Goal: Information Seeking & Learning: Learn about a topic

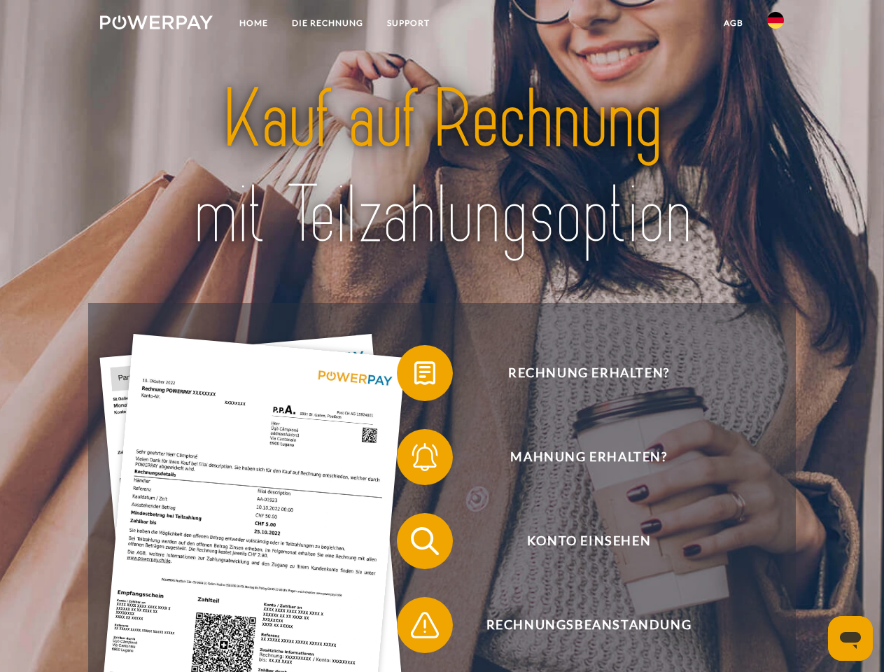
click at [156, 24] on img at bounding box center [156, 22] width 113 height 14
click at [775, 24] on img at bounding box center [775, 20] width 17 height 17
click at [733, 23] on link "agb" at bounding box center [733, 22] width 43 height 25
click at [414, 376] on span at bounding box center [404, 373] width 70 height 70
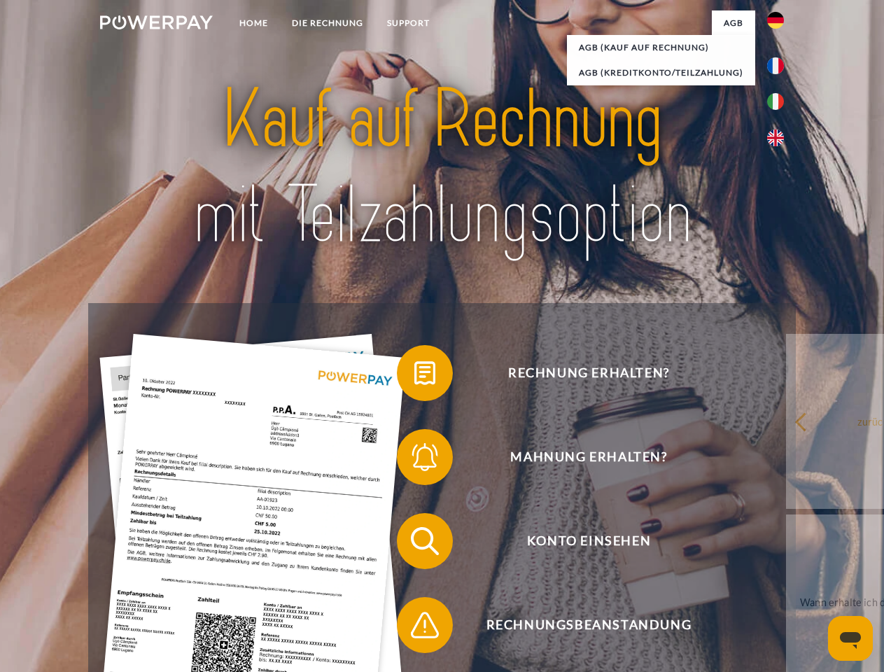
click at [414, 460] on span at bounding box center [404, 457] width 70 height 70
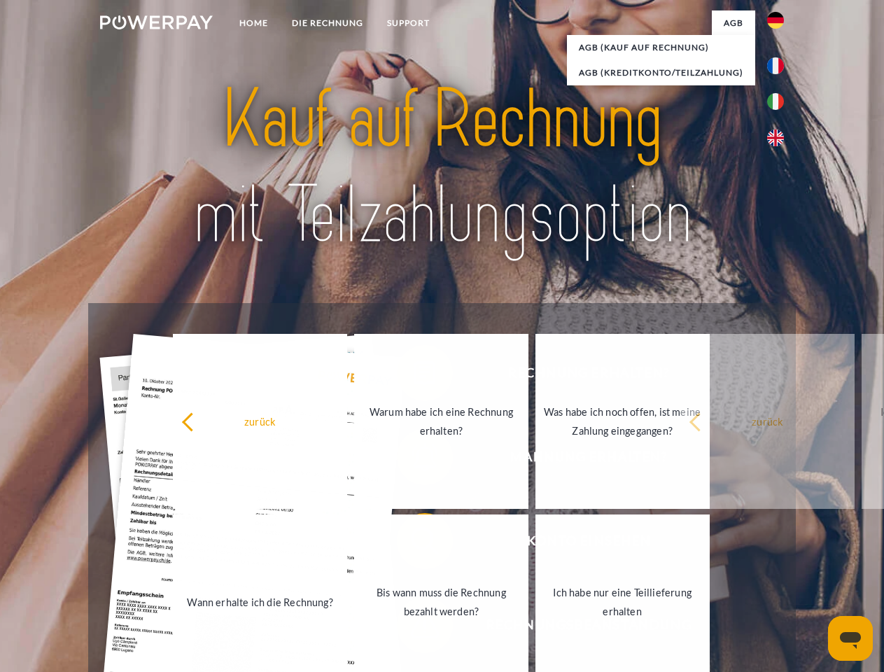
click at [414, 544] on link "Bis wann muss die Rechnung bezahlt werden?" at bounding box center [441, 601] width 174 height 175
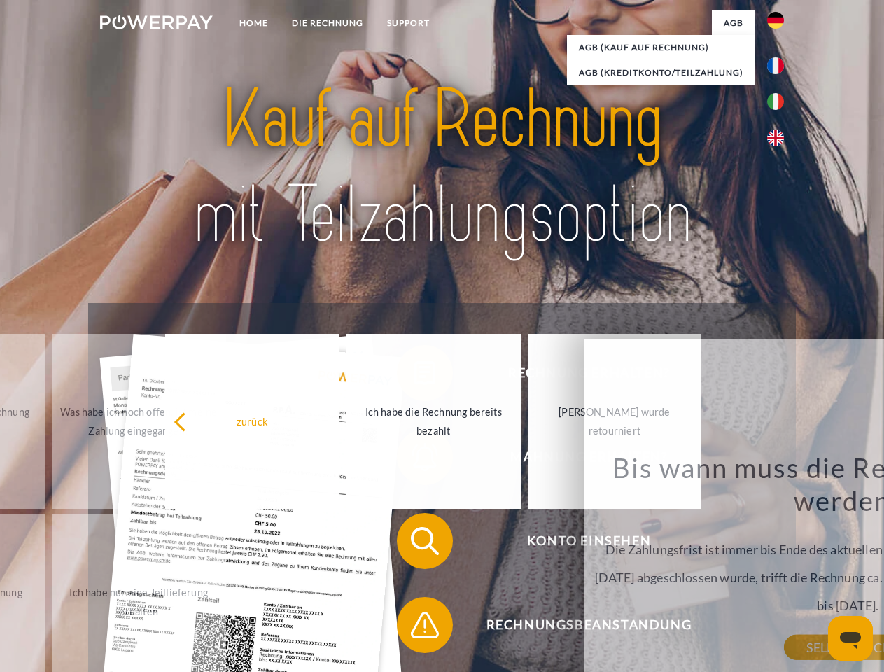
click at [414, 628] on span at bounding box center [404, 625] width 70 height 70
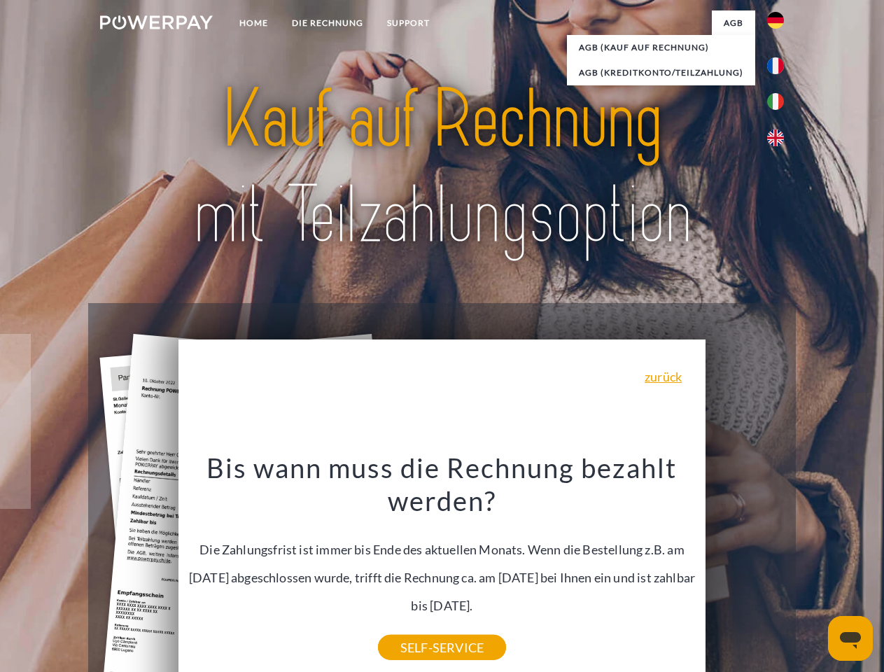
click at [850, 638] on icon "Messaging-Fenster öffnen" at bounding box center [850, 640] width 21 height 17
